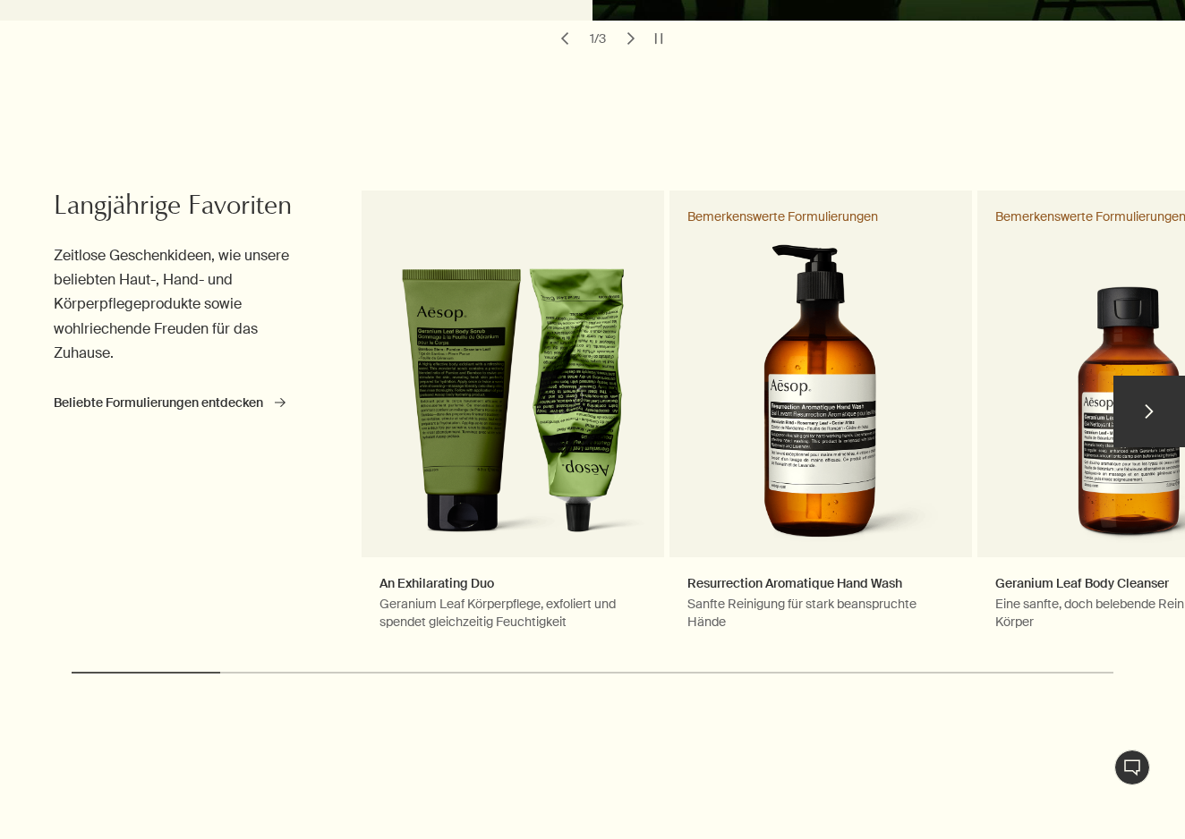
scroll to position [741, 0]
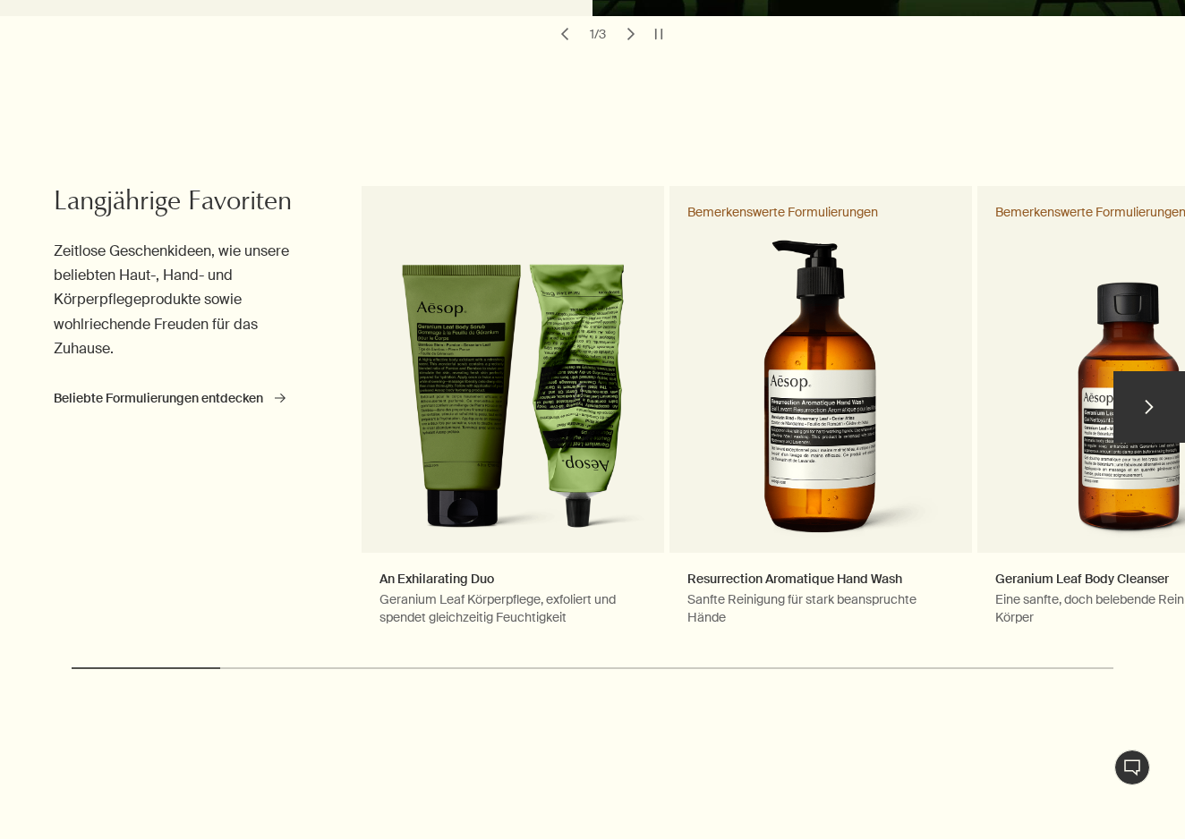
click at [1146, 403] on button "chevron" at bounding box center [1149, 407] width 72 height 72
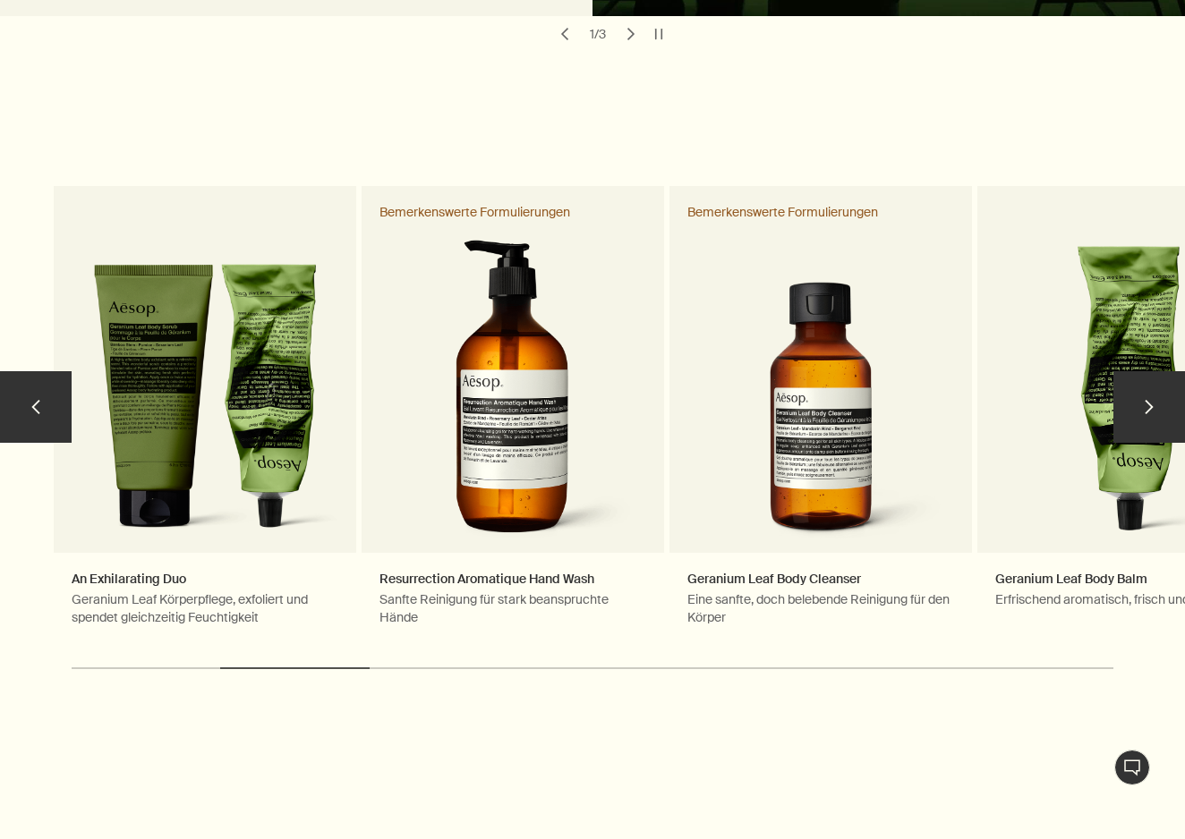
click at [1146, 403] on button "chevron" at bounding box center [1149, 407] width 72 height 72
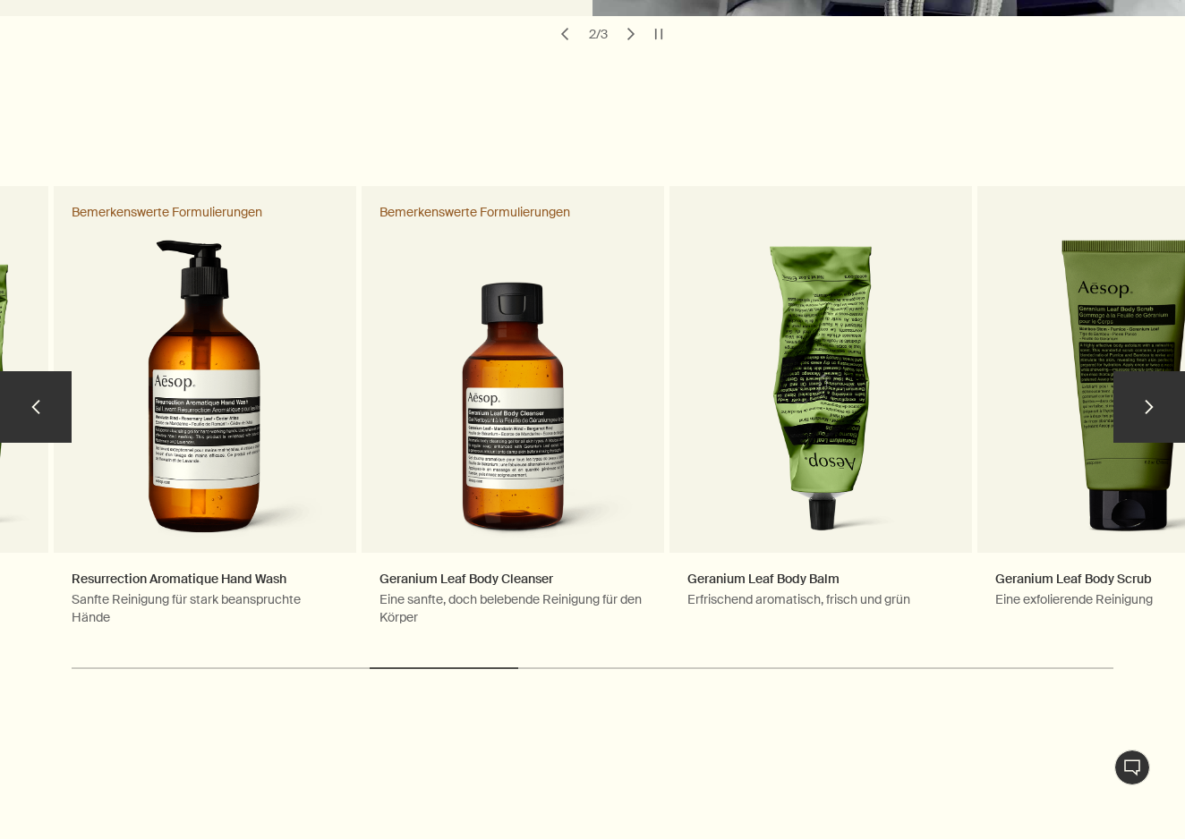
click at [1146, 403] on button "chevron" at bounding box center [1149, 407] width 72 height 72
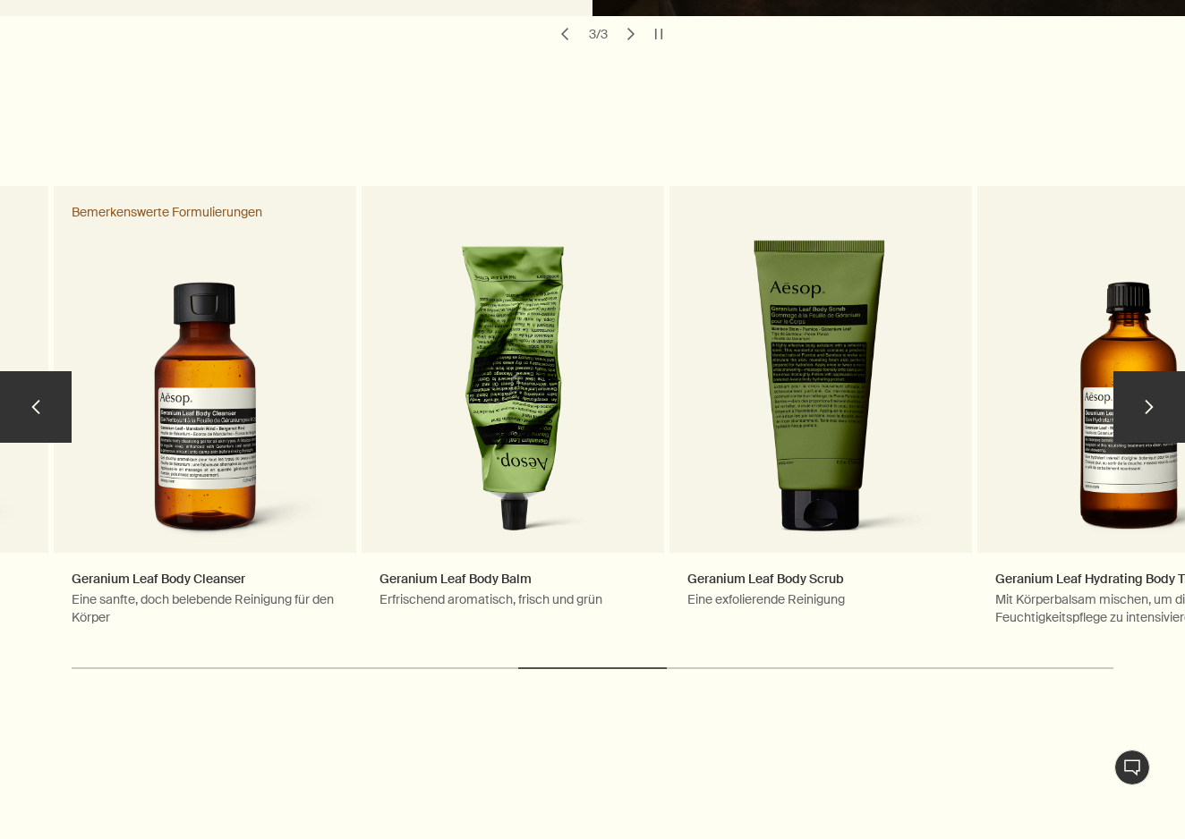
click at [1146, 403] on button "chevron" at bounding box center [1149, 407] width 72 height 72
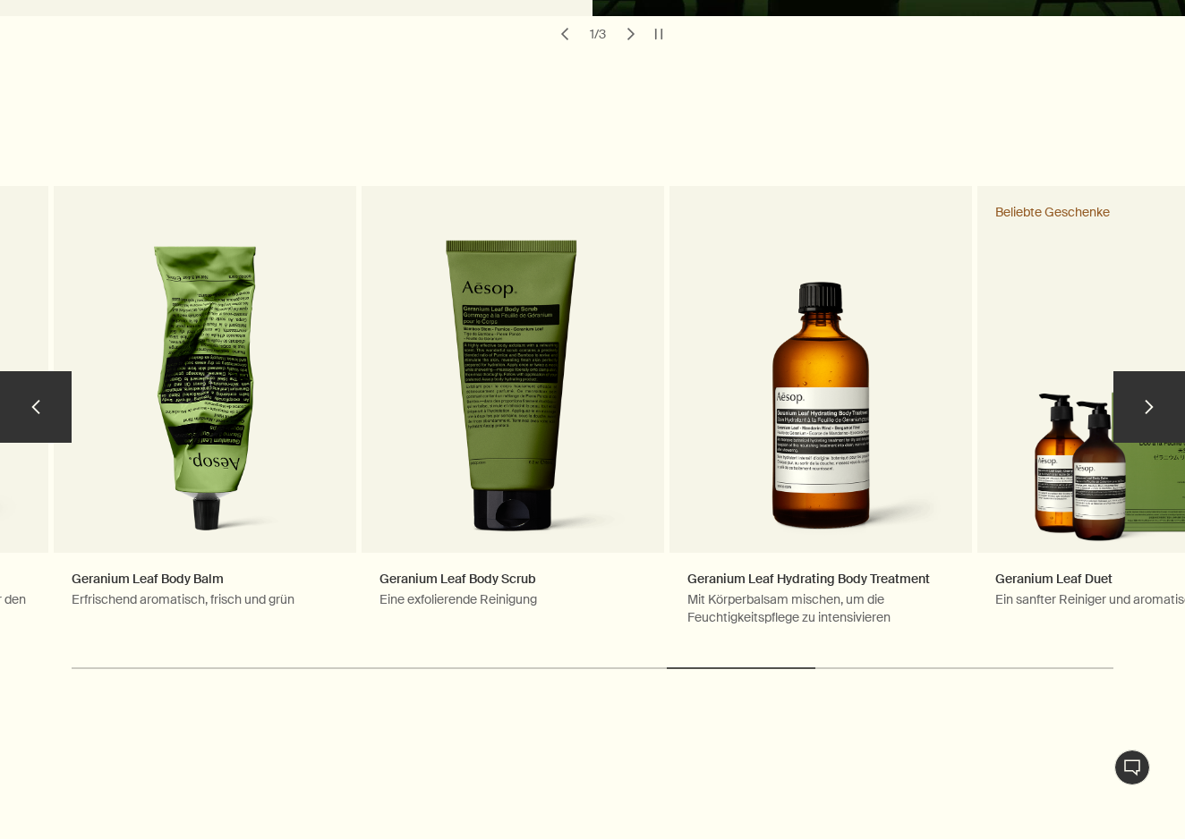
click at [1146, 403] on button "chevron" at bounding box center [1149, 407] width 72 height 72
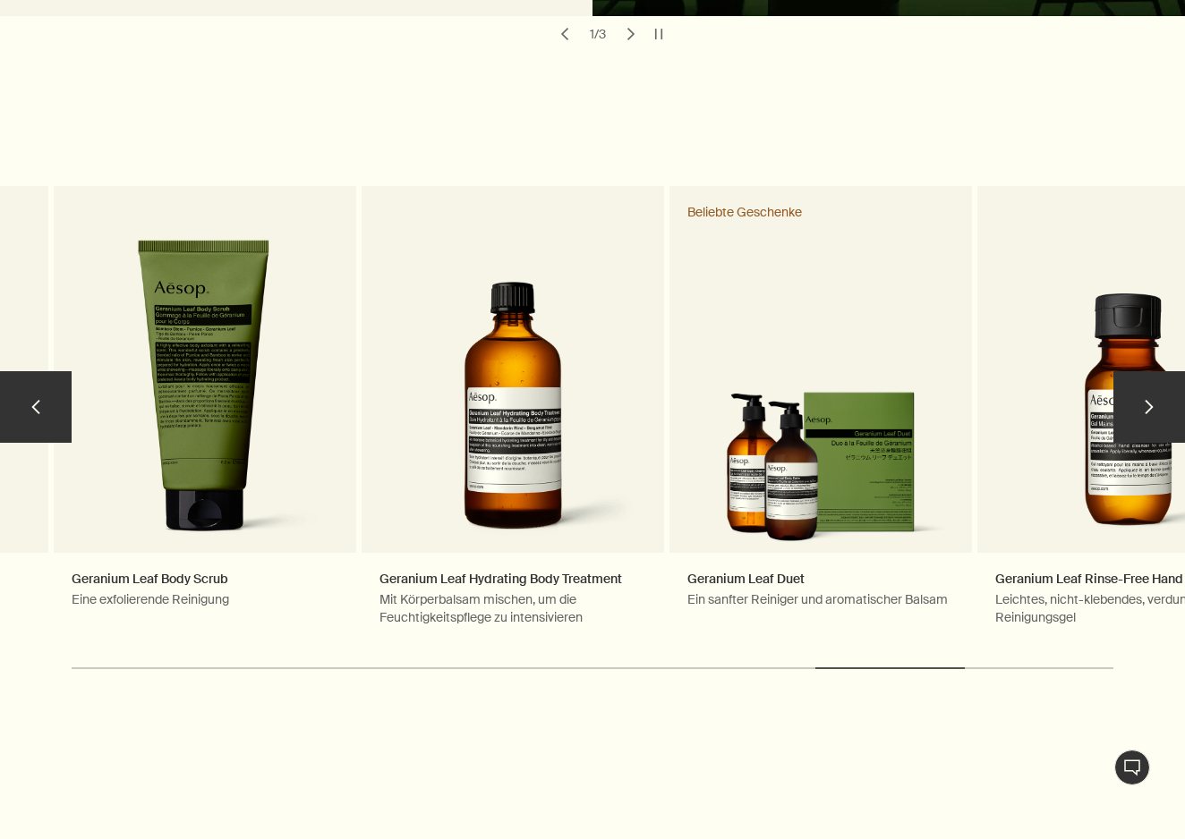
click at [1146, 403] on button "chevron" at bounding box center [1149, 407] width 72 height 72
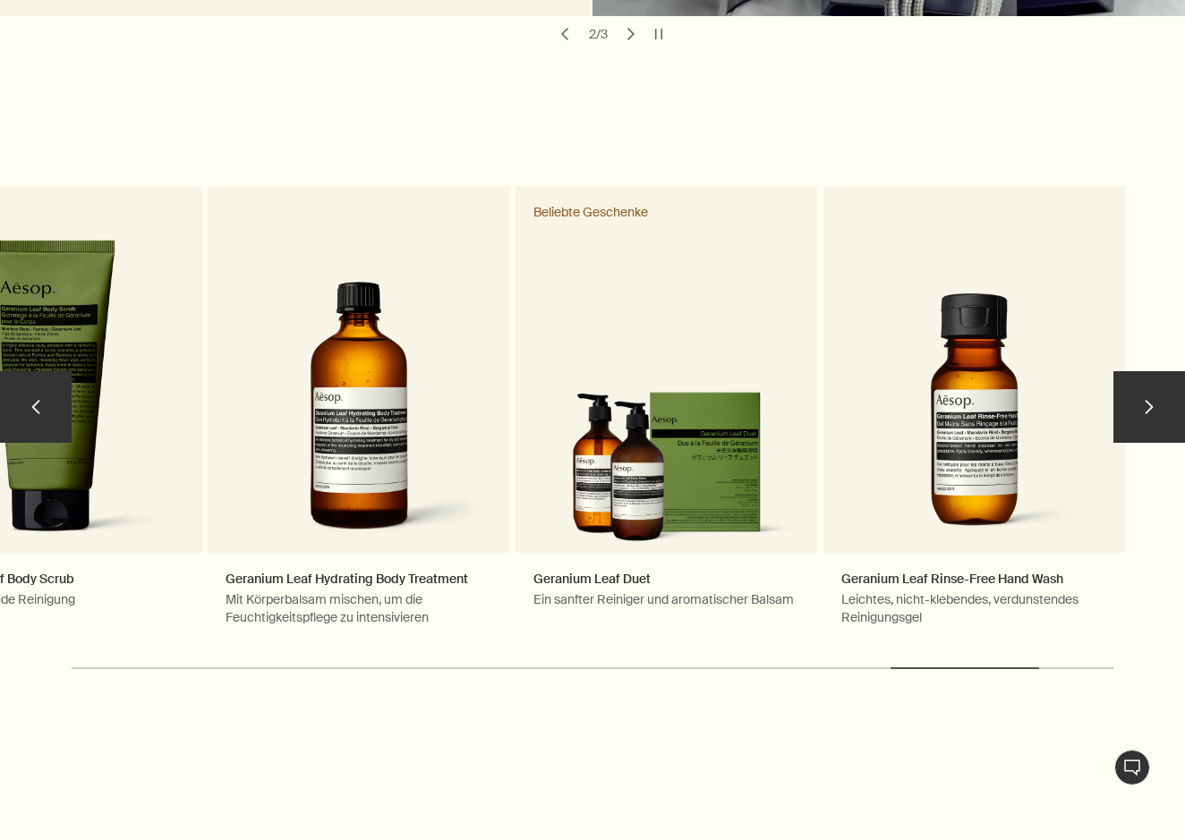
click at [33, 403] on button "chevron" at bounding box center [36, 407] width 72 height 72
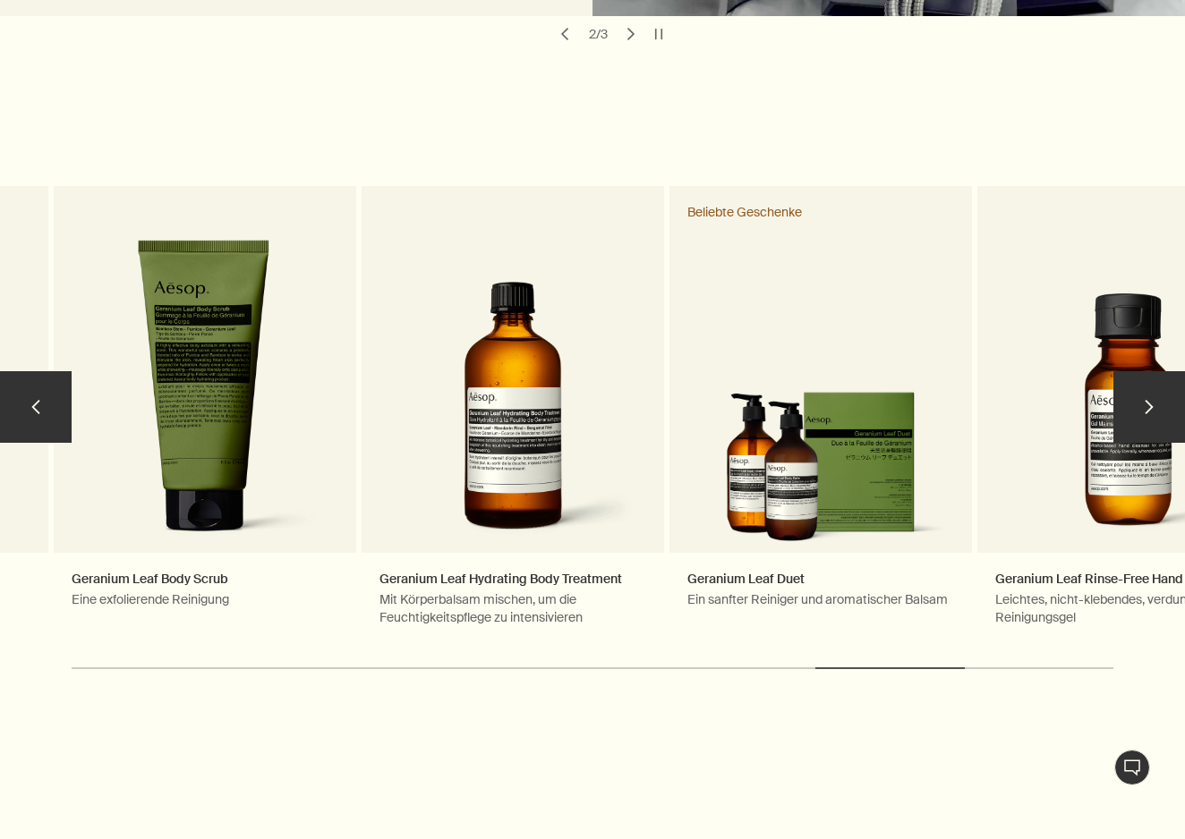
click at [33, 403] on button "chevron" at bounding box center [36, 407] width 72 height 72
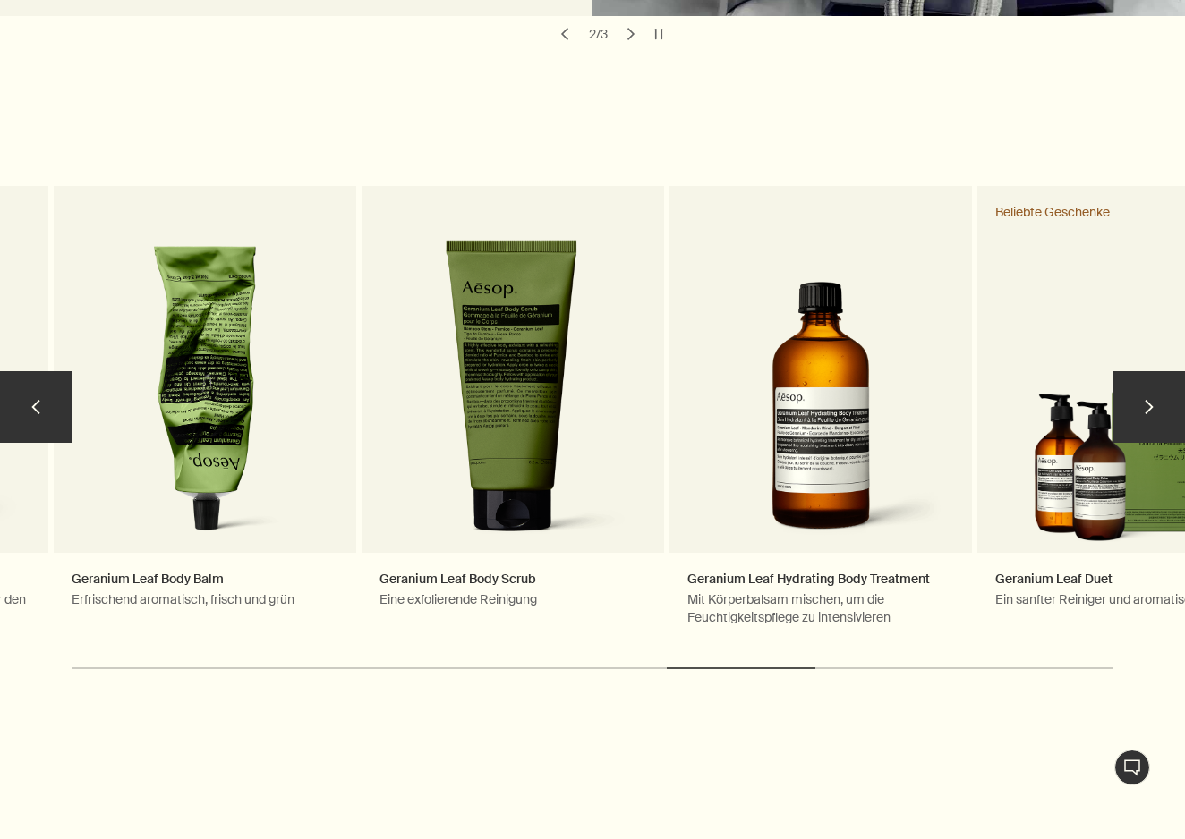
click at [33, 403] on button "chevron" at bounding box center [36, 407] width 72 height 72
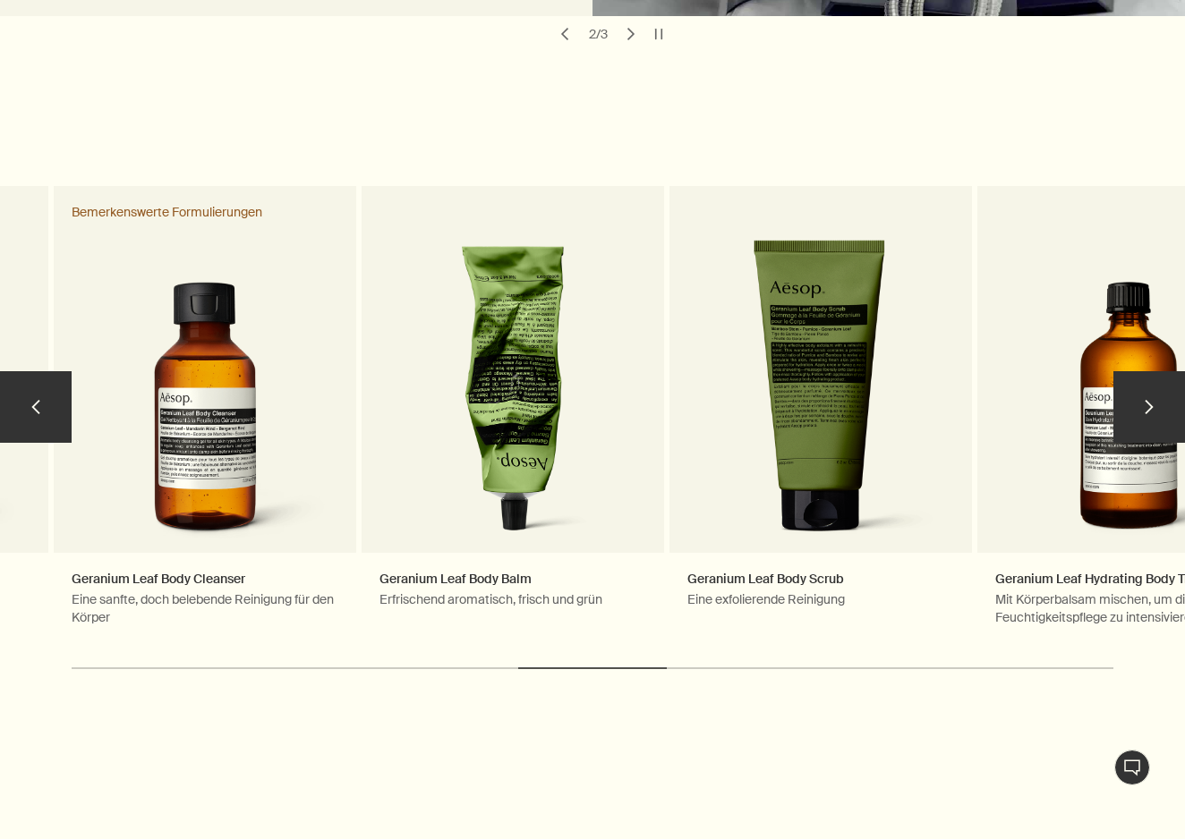
click at [33, 403] on button "chevron" at bounding box center [36, 407] width 72 height 72
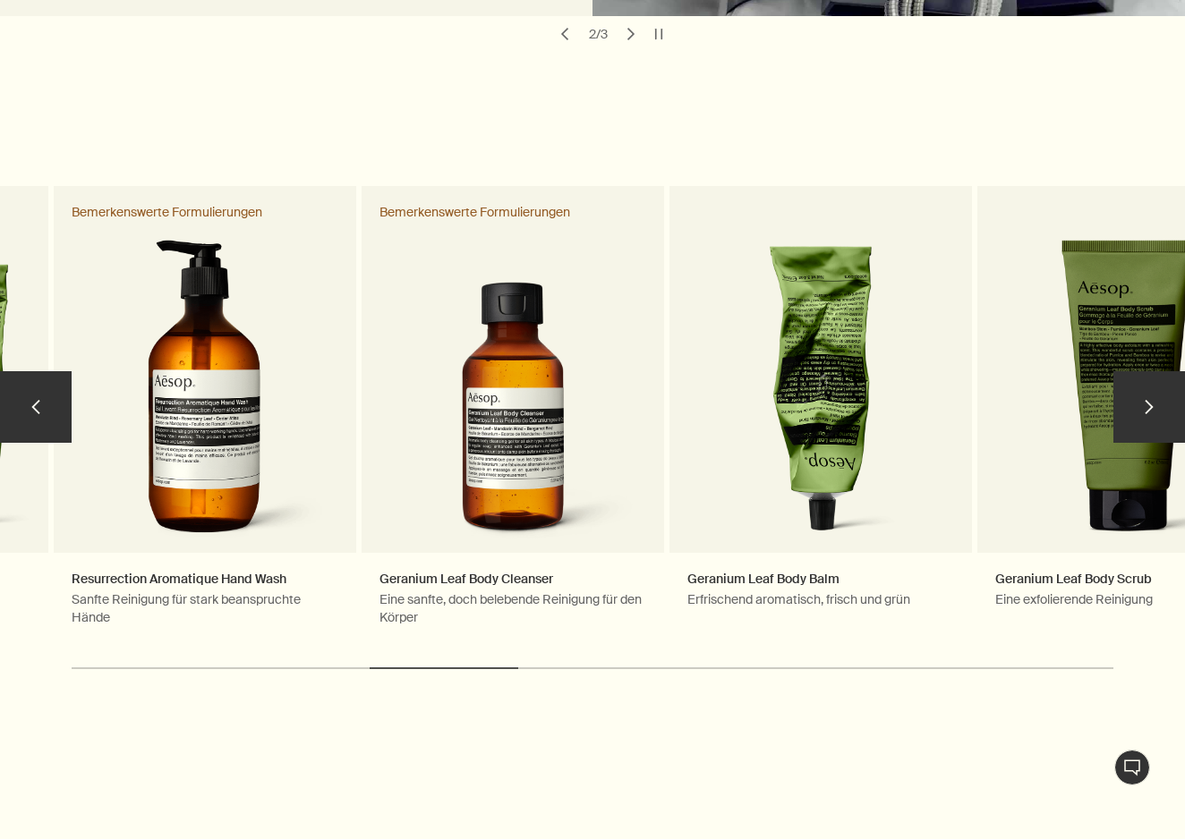
click at [33, 403] on button "chevron" at bounding box center [36, 407] width 72 height 72
click at [33, 402] on button "chevron" at bounding box center [36, 407] width 72 height 72
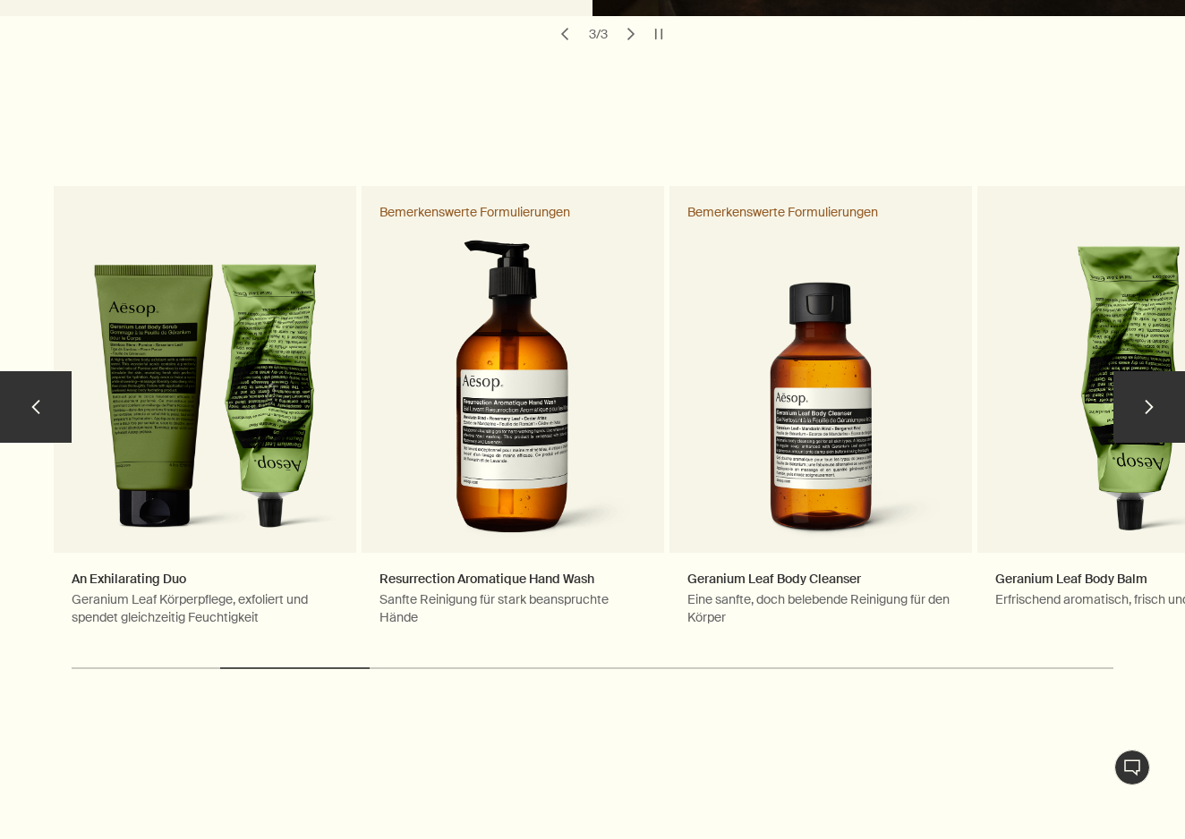
click at [33, 402] on button "chevron" at bounding box center [36, 407] width 72 height 72
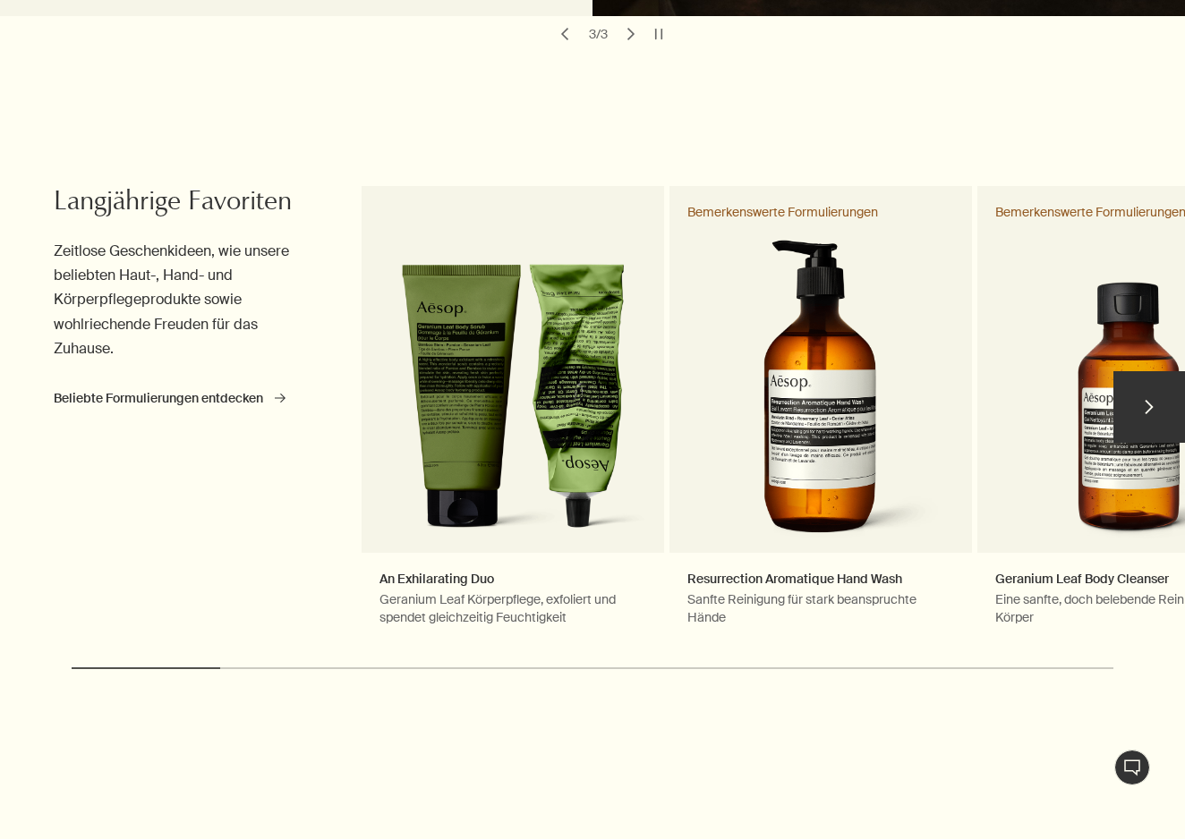
click at [54, 402] on div "Langjährige Favoriten Zeitlose Geschenkideen, wie unsere beliebten Haut-, Hand-…" at bounding box center [205, 415] width 302 height 458
click at [33, 402] on div "chevron Langjährige Favoriten Zeitlose Geschenkideen, wie unsere beliebten Haut…" at bounding box center [592, 443] width 1185 height 524
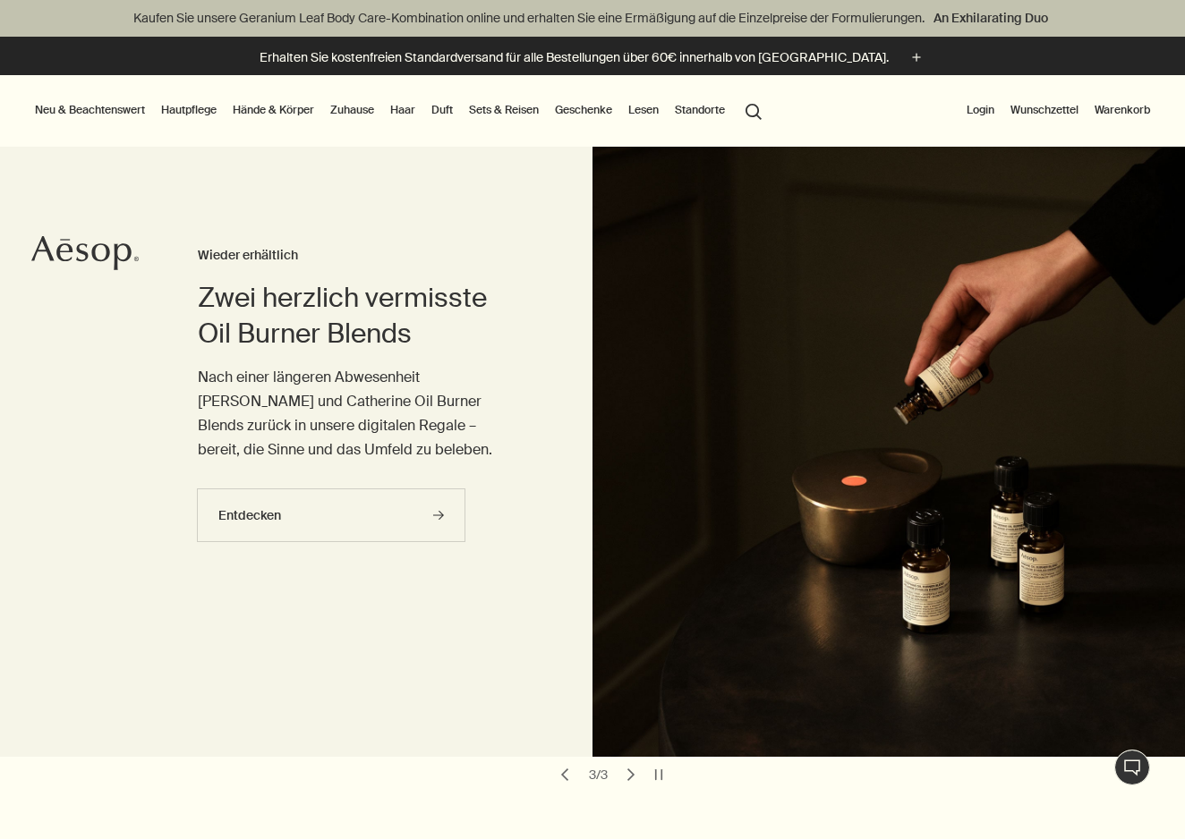
scroll to position [0, 0]
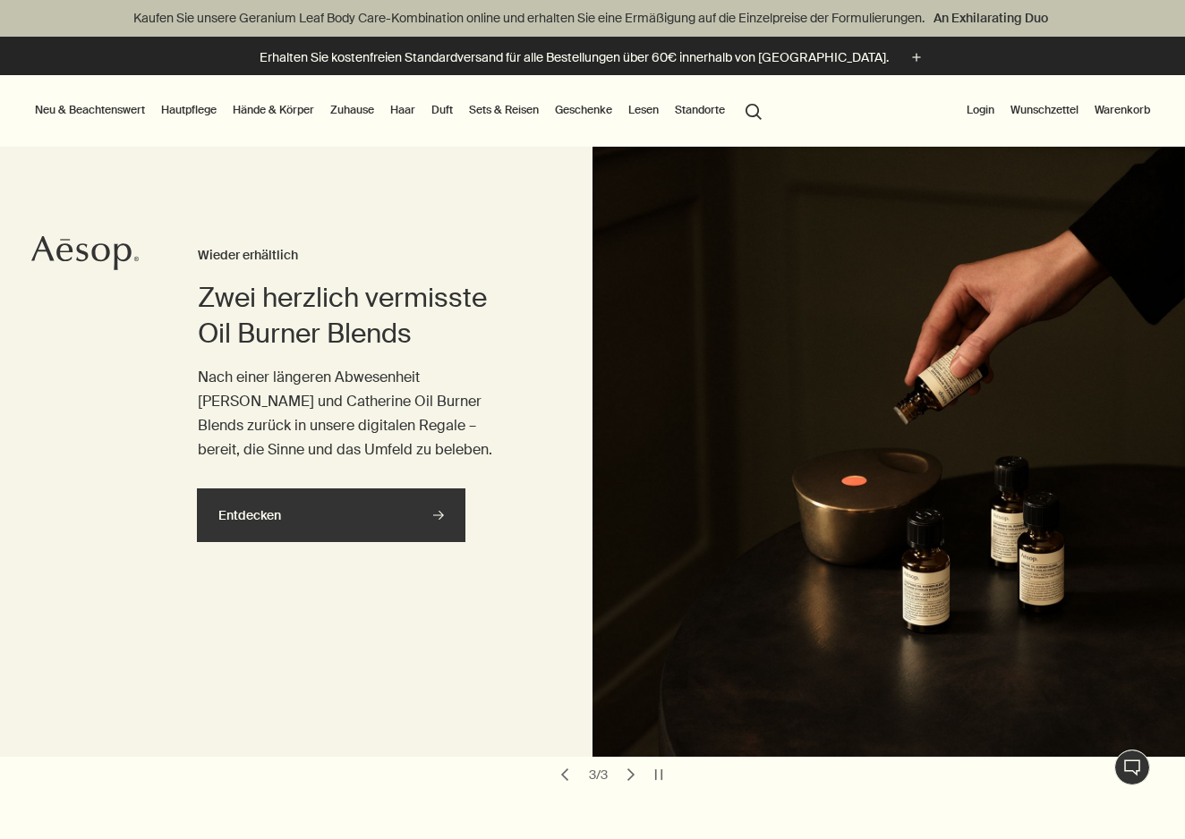
click at [344, 513] on link "Entdecken rightArrow" at bounding box center [331, 516] width 268 height 54
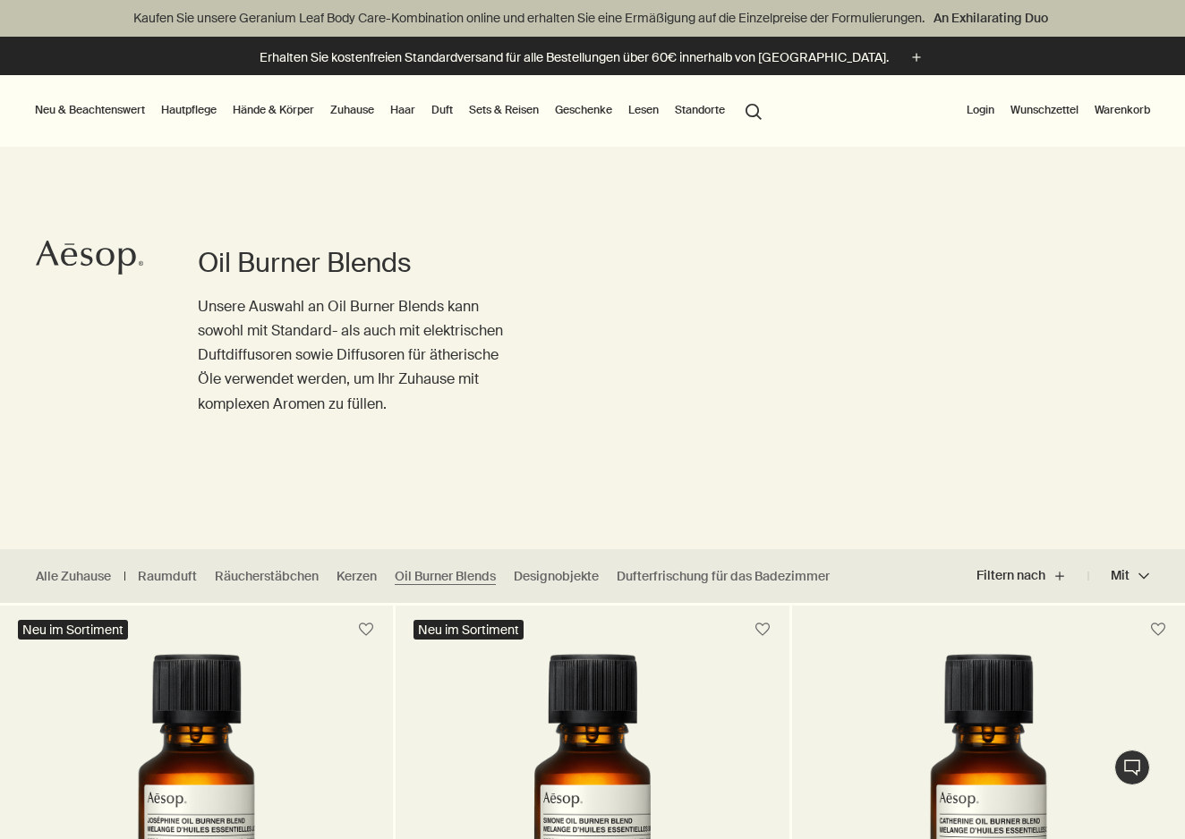
click at [192, 102] on link "Hautpflege" at bounding box center [189, 109] width 63 height 21
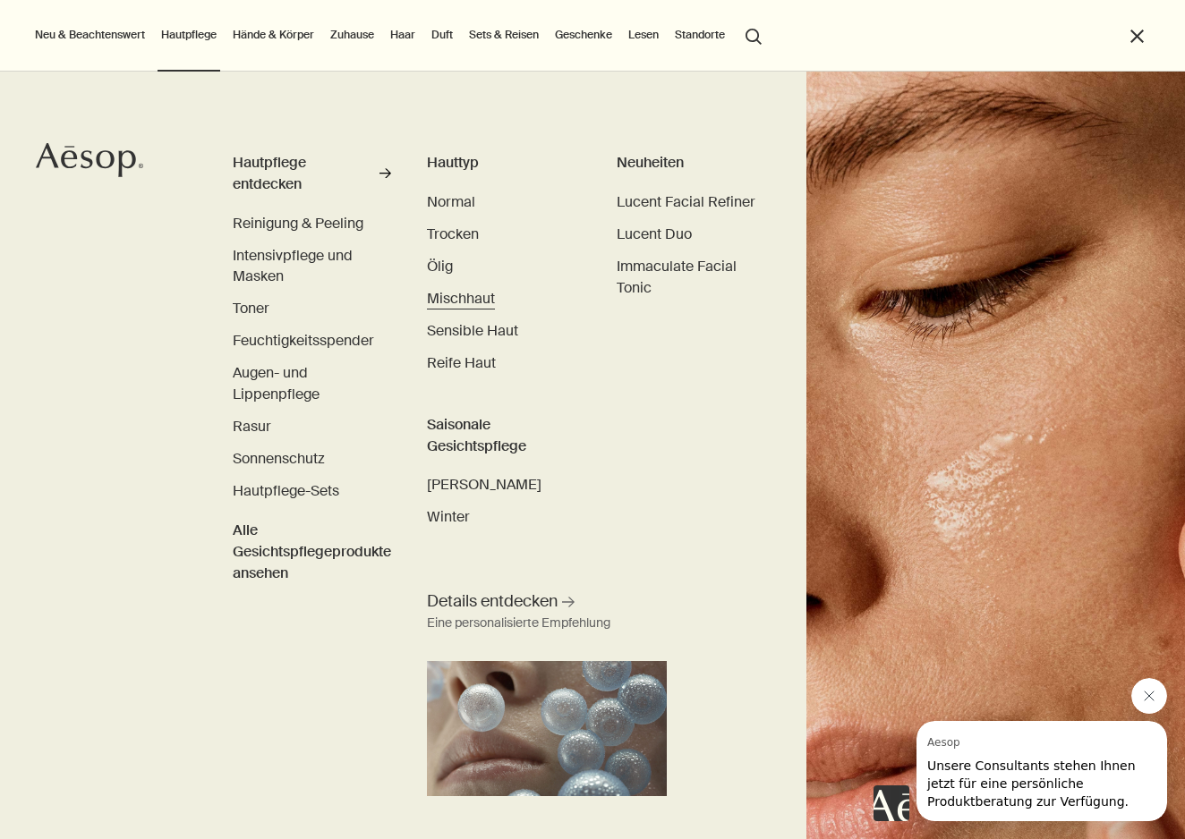
click at [463, 298] on span "Mischhaut" at bounding box center [461, 298] width 68 height 19
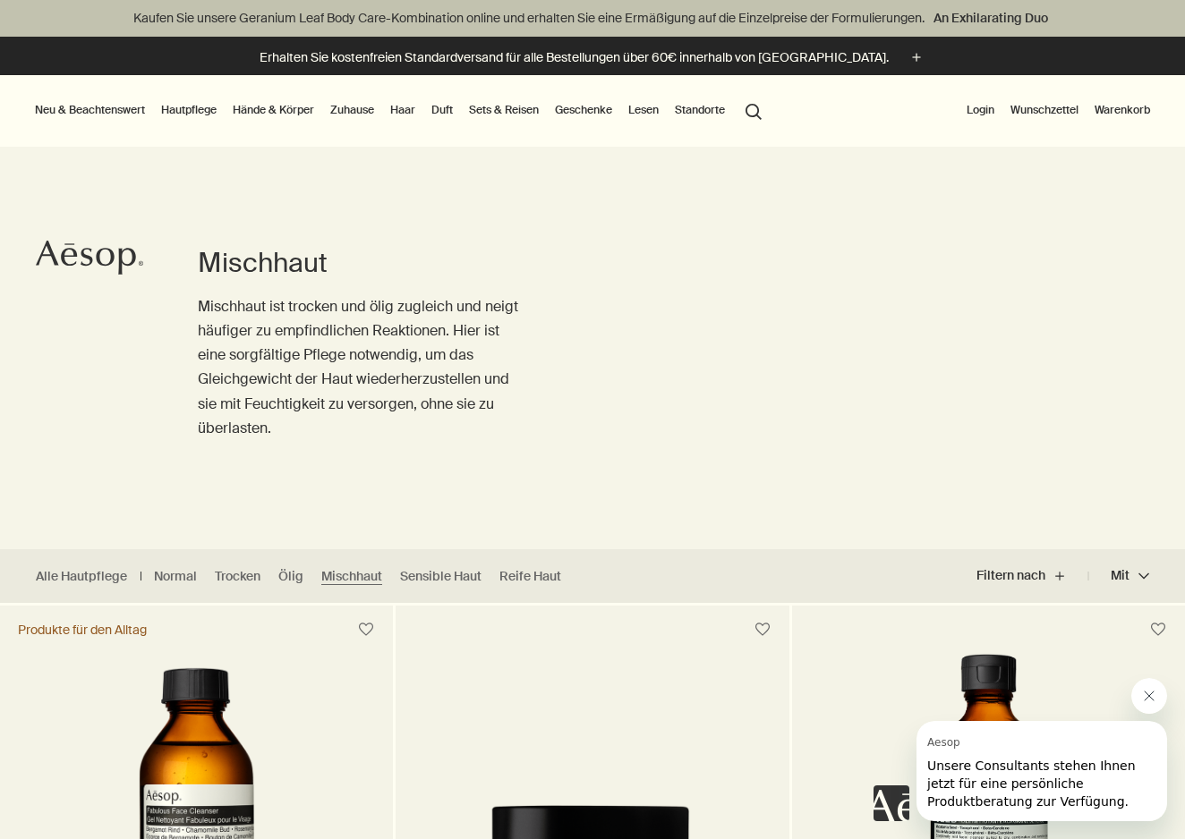
click at [644, 109] on link "Lesen" at bounding box center [644, 109] width 38 height 21
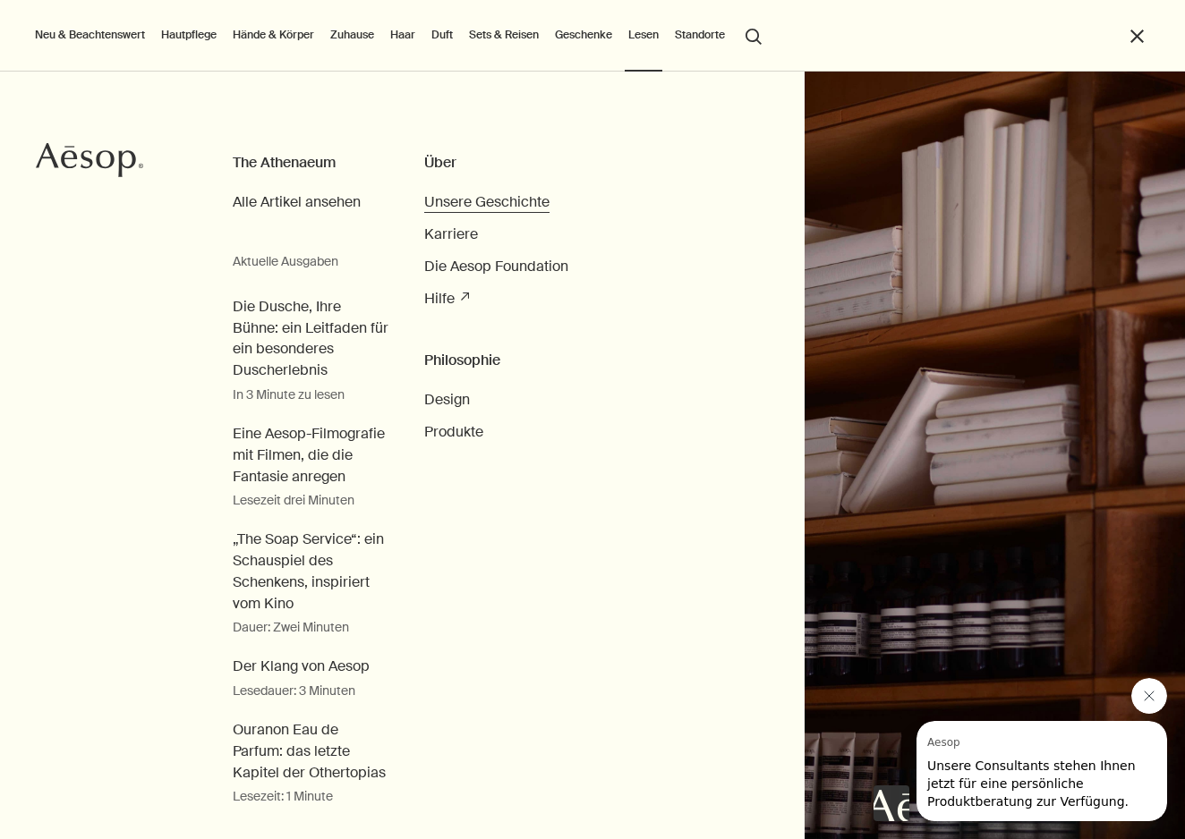
click at [490, 199] on span "Unsere Geschichte" at bounding box center [486, 201] width 125 height 19
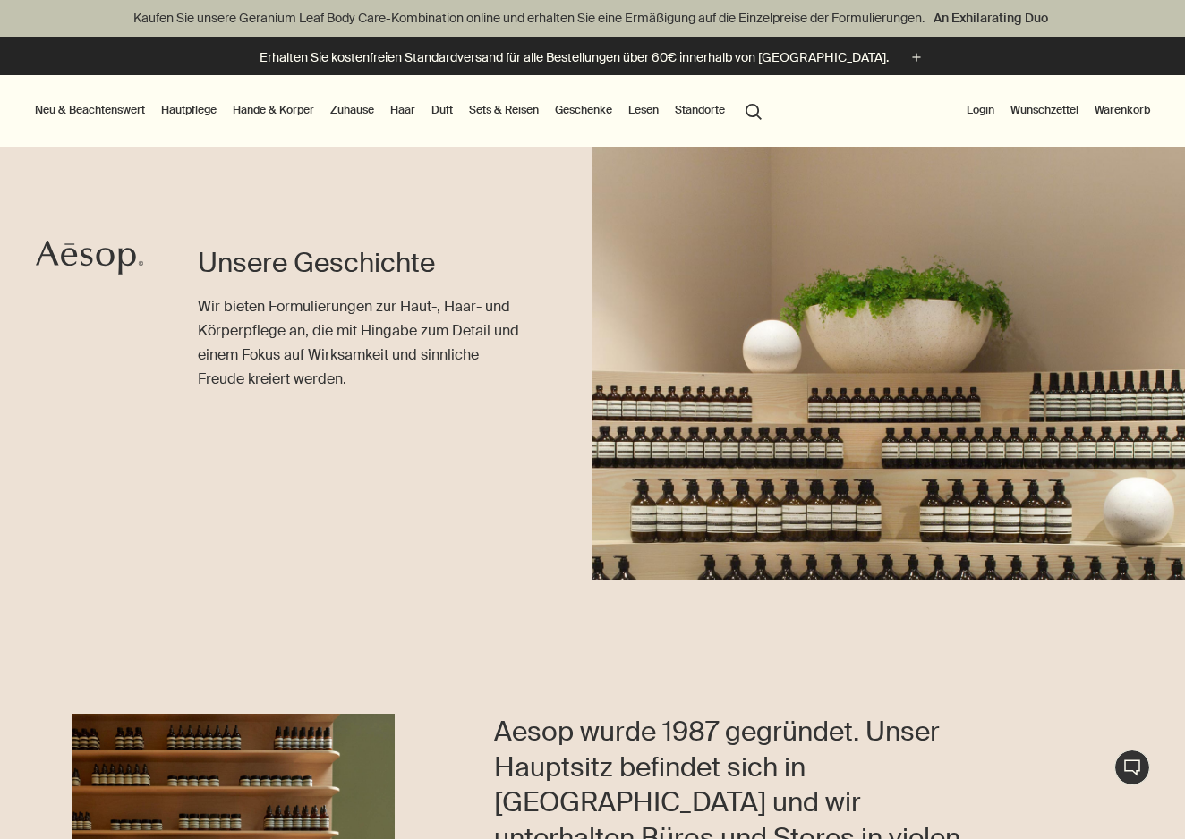
click at [375, 345] on p "Wir bieten Formulierungen zur Haut-, Haar- und Körperpflege an, die mit Hingabe…" at bounding box center [359, 343] width 323 height 98
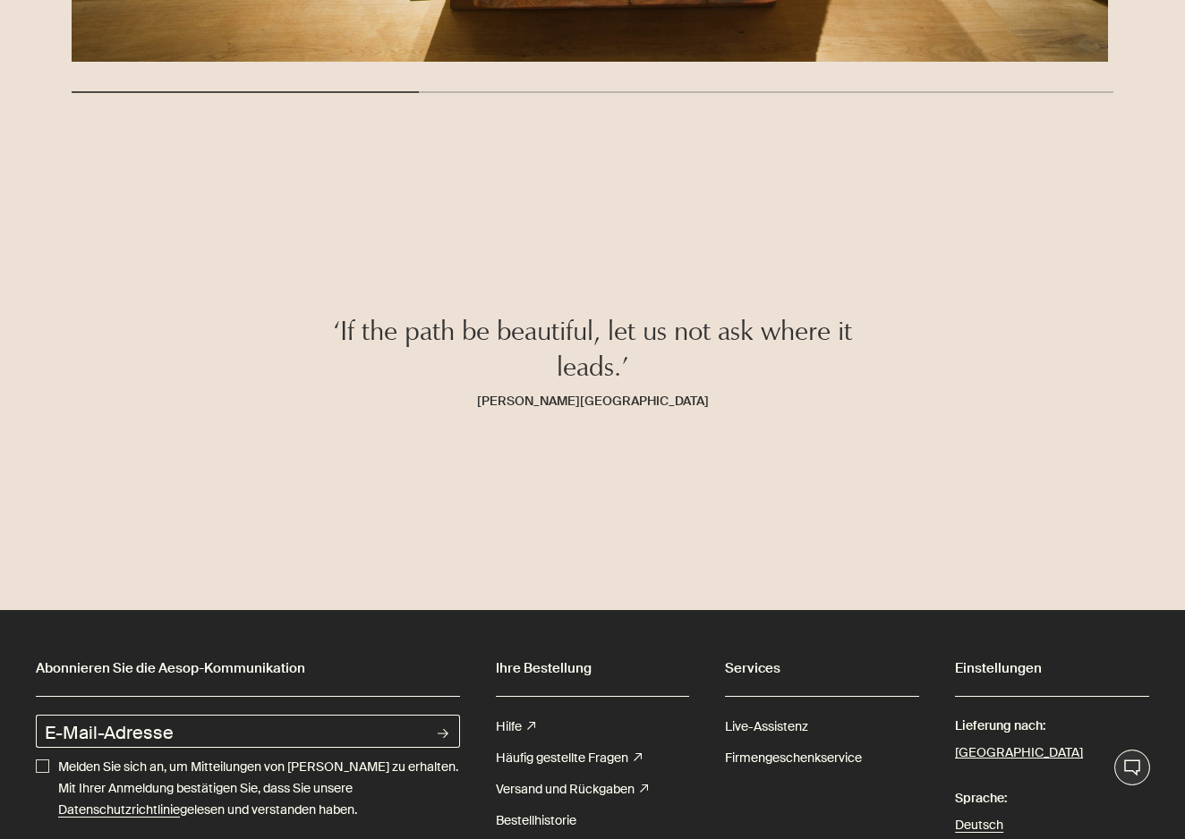
scroll to position [3020, 0]
